Goal: Task Accomplishment & Management: Use online tool/utility

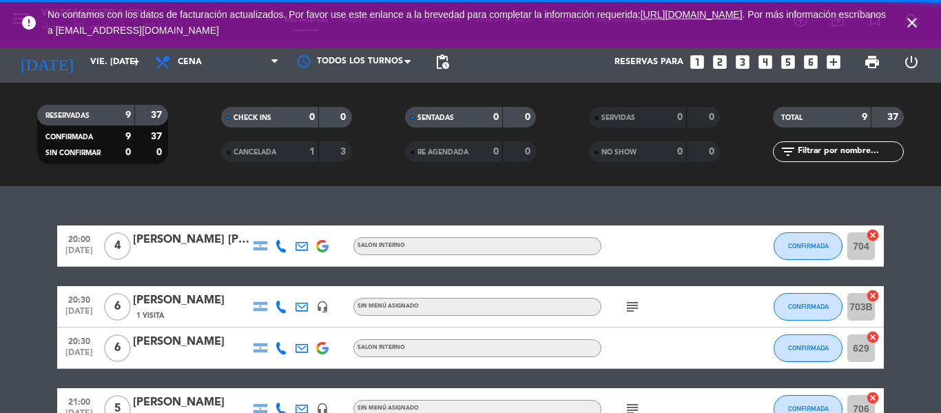
click at [916, 16] on icon "close" at bounding box center [912, 22] width 17 height 17
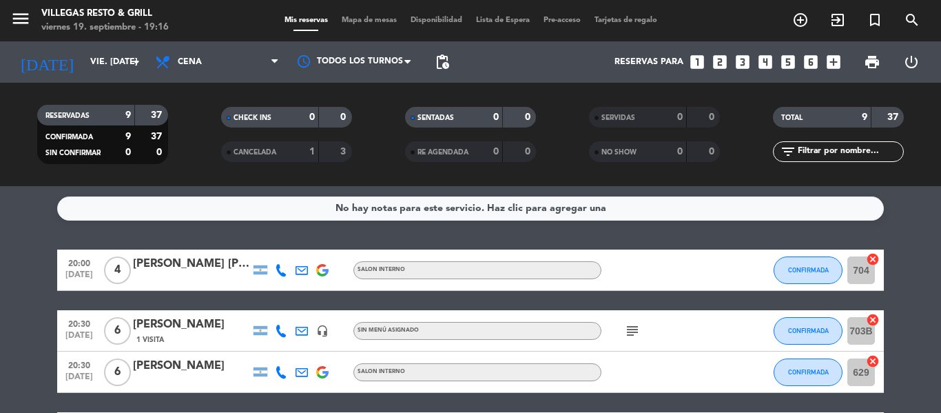
click at [364, 19] on span "Mapa de mesas" at bounding box center [369, 21] width 69 height 8
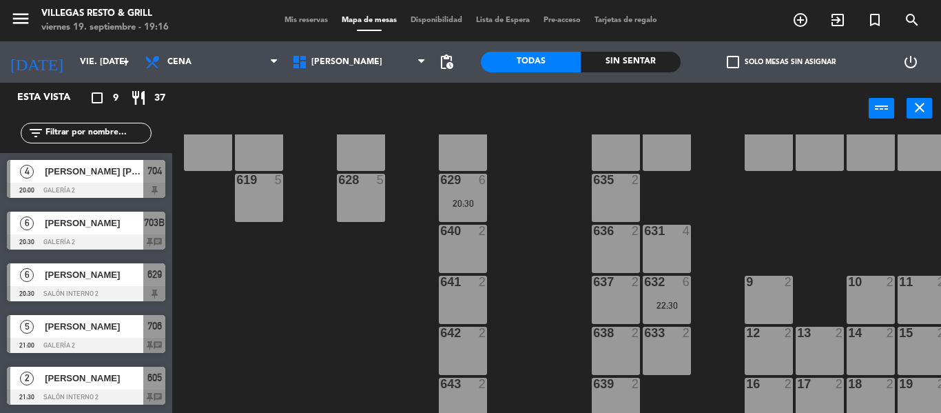
scroll to position [15, 0]
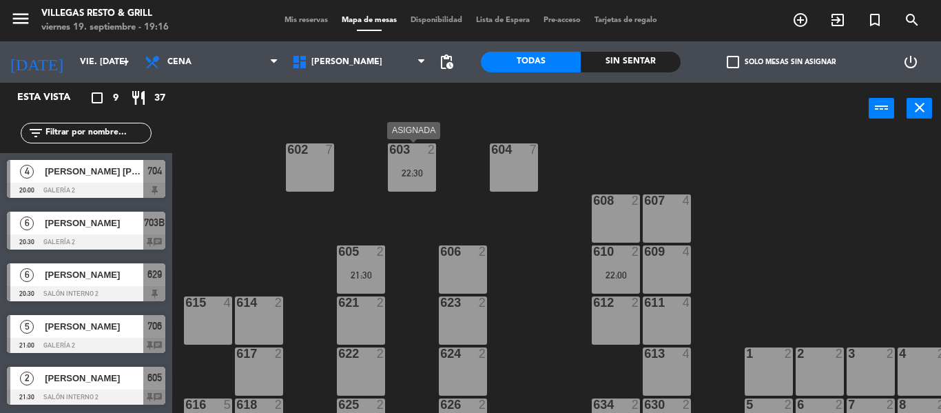
click at [401, 172] on div "22:30" at bounding box center [412, 173] width 48 height 10
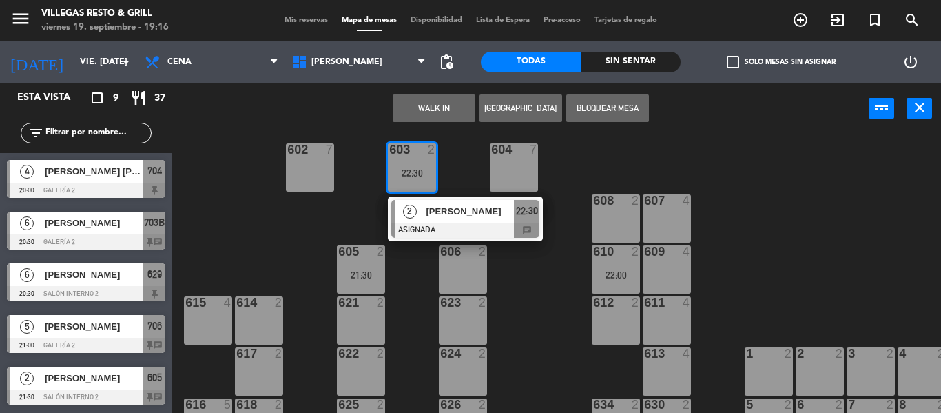
click at [271, 322] on div "614 2" at bounding box center [259, 320] width 48 height 48
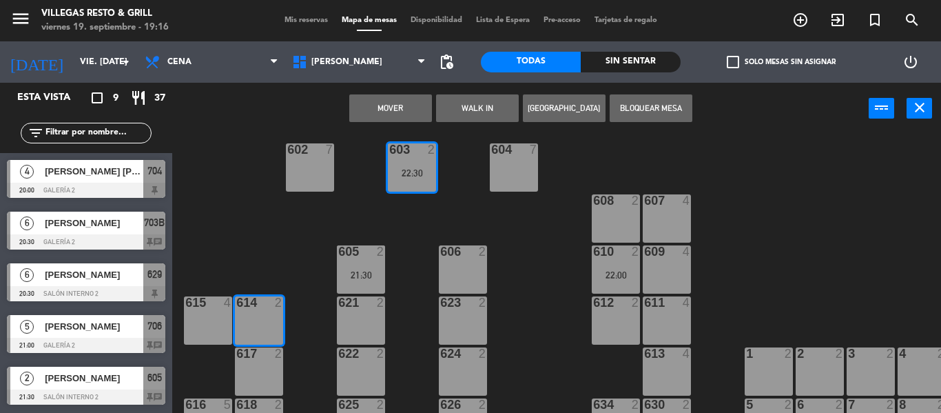
click at [373, 112] on button "Mover" at bounding box center [390, 108] width 83 height 28
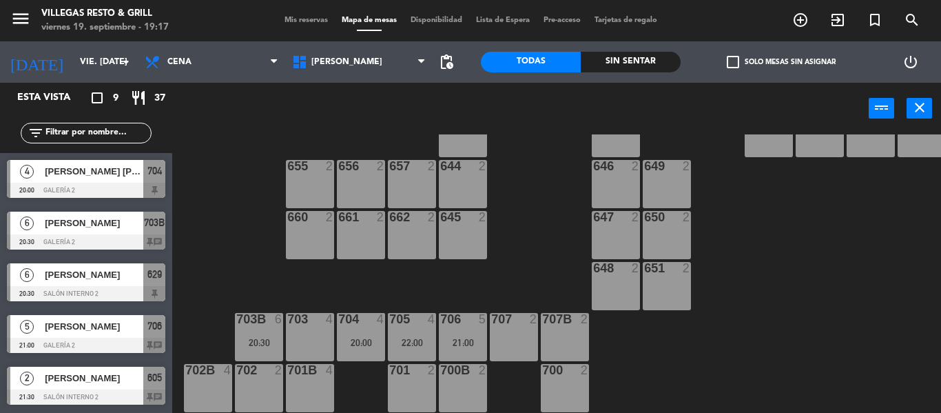
scroll to position [291, 0]
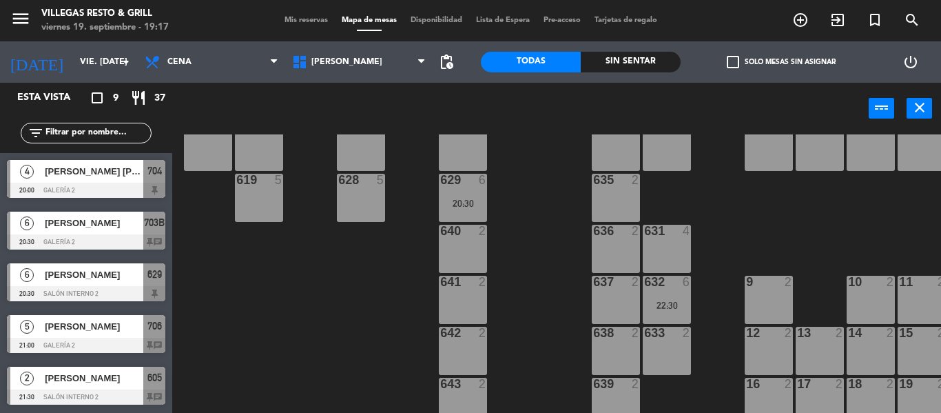
click at [294, 22] on span "Mis reservas" at bounding box center [306, 21] width 57 height 8
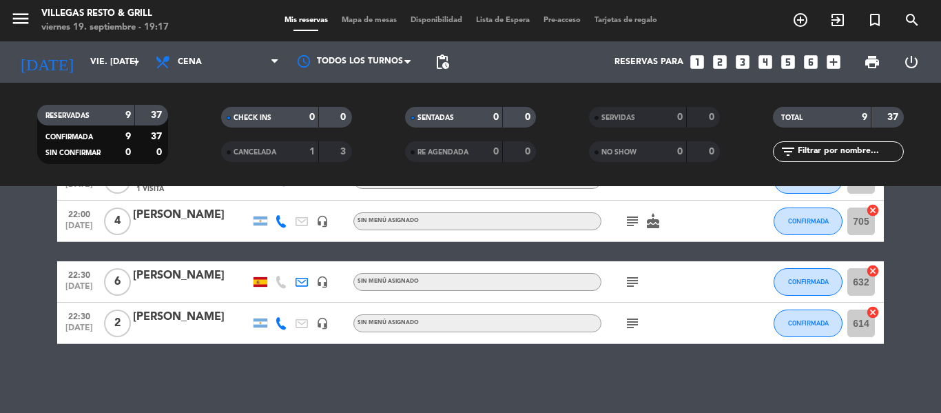
scroll to position [99, 0]
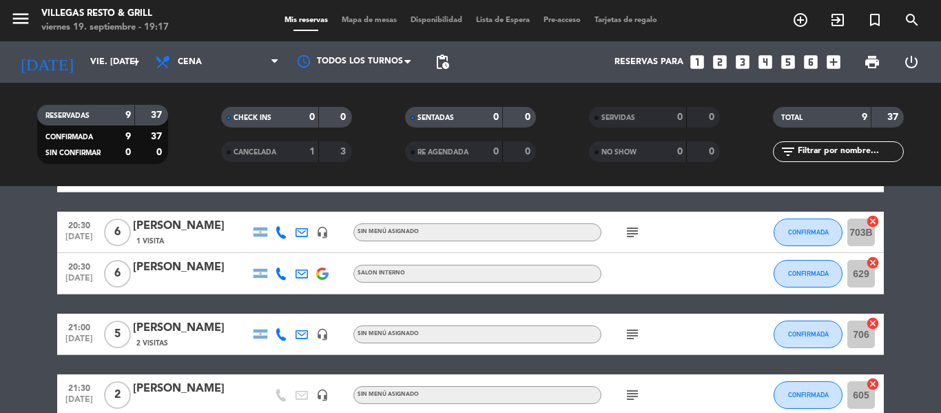
click at [364, 17] on span "Mapa de mesas" at bounding box center [369, 21] width 69 height 8
